Goal: Task Accomplishment & Management: Manage account settings

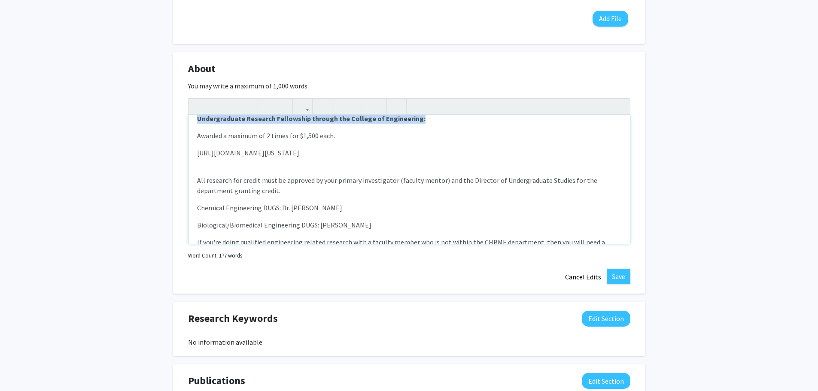
scroll to position [475, 0]
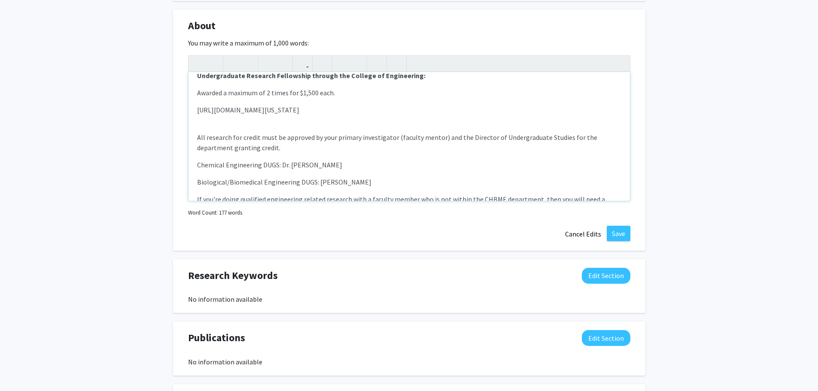
click at [299, 106] on span "[URL][DOMAIN_NAME][US_STATE]" at bounding box center [248, 110] width 102 height 9
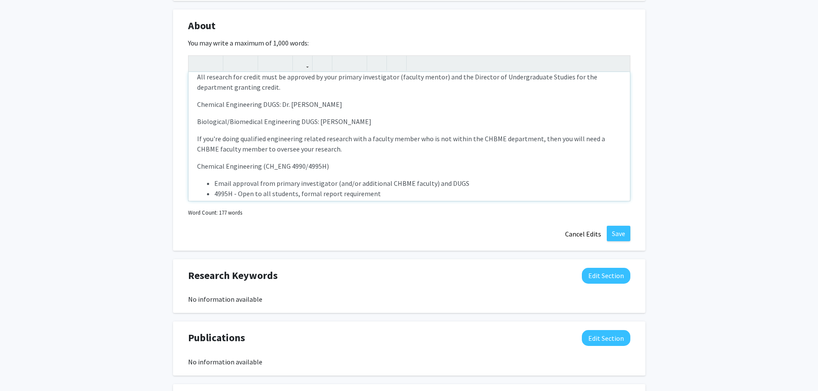
scroll to position [86, 0]
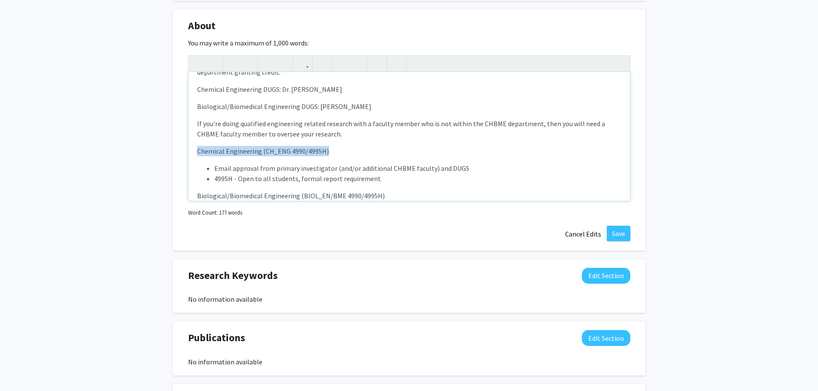
drag, startPoint x: 193, startPoint y: 149, endPoint x: 353, endPoint y: 143, distance: 160.2
click at [353, 143] on div "Undergraduate Research Fellowship through the College of Engineering: Awarded a…" at bounding box center [408, 136] width 441 height 129
click at [238, 64] on button "button" at bounding box center [232, 63] width 15 height 15
type textarea "<p><strong>Undergraduate Research Fellowship through the College of Engineering…"
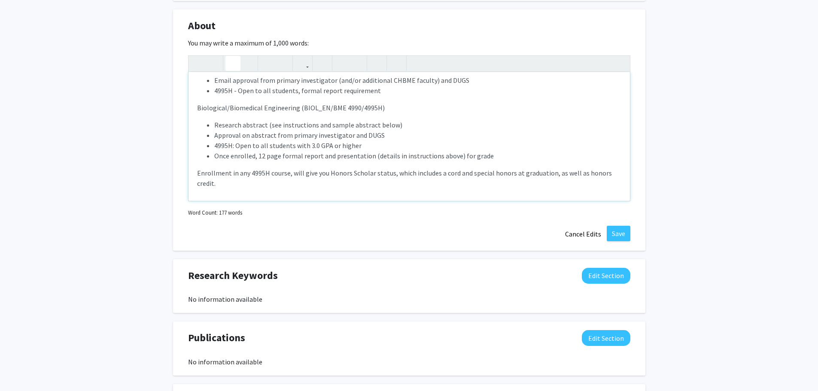
scroll to position [177, 0]
drag, startPoint x: 196, startPoint y: 100, endPoint x: 405, endPoint y: 99, distance: 209.1
click at [405, 99] on div "Undergraduate Research Fellowship through the College of Engineering: Awarded a…" at bounding box center [408, 136] width 441 height 129
click at [231, 65] on icon "button" at bounding box center [232, 63] width 7 height 14
type textarea "<p><strong>Undergraduate Research Fellowship through the College of Engineering…"
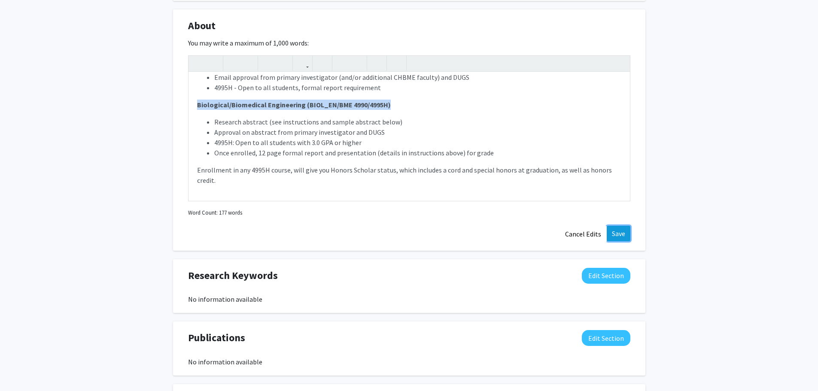
click at [543, 237] on button "Save" at bounding box center [619, 233] width 24 height 15
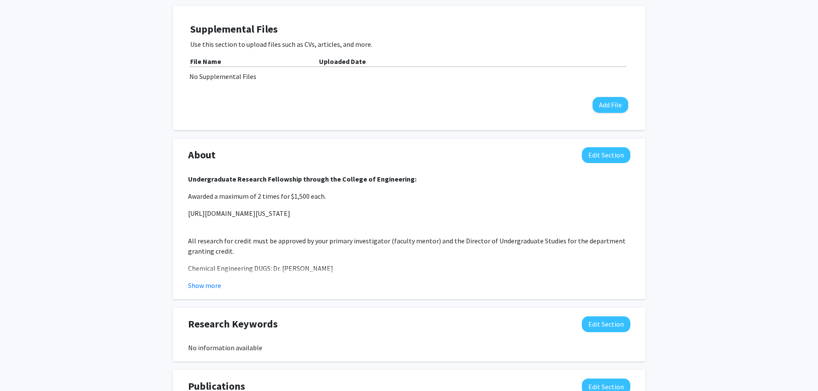
scroll to position [303, 0]
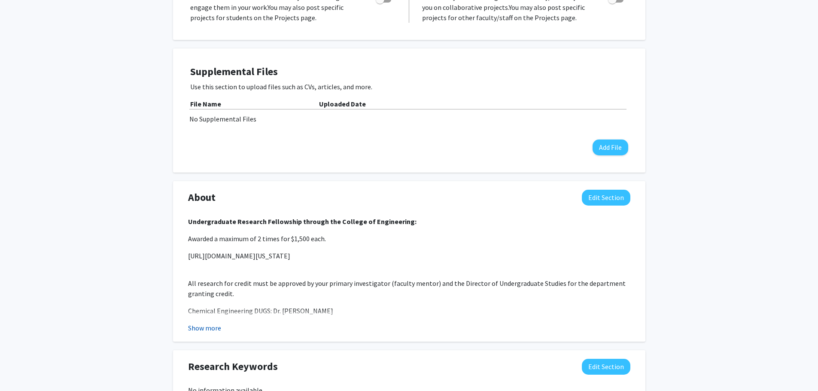
click at [209, 270] on button "Show more" at bounding box center [204, 328] width 33 height 10
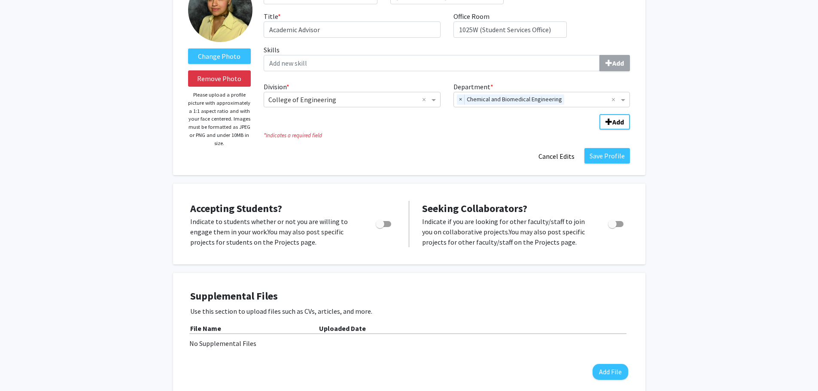
scroll to position [0, 0]
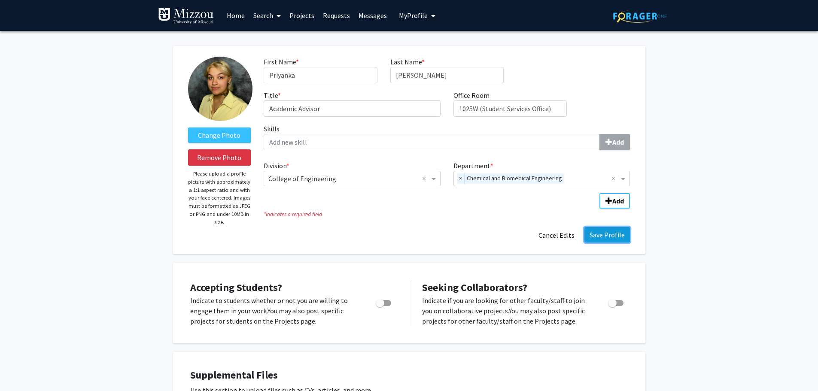
click at [543, 238] on button "Save Profile" at bounding box center [607, 234] width 46 height 15
